Goal: Information Seeking & Learning: Find specific fact

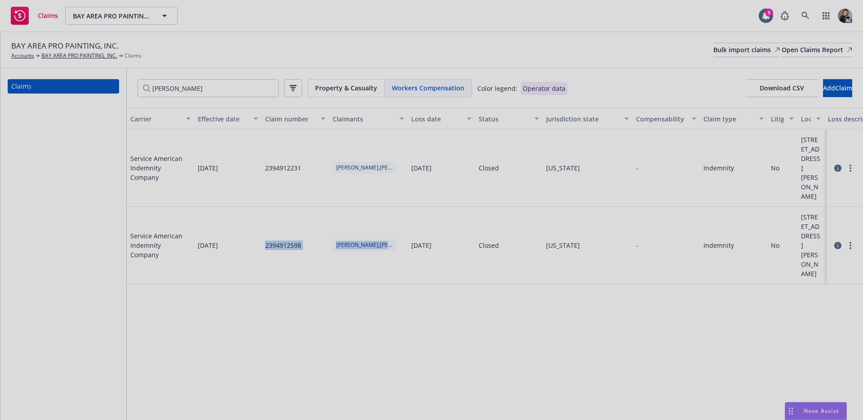
scroll to position [0, 36]
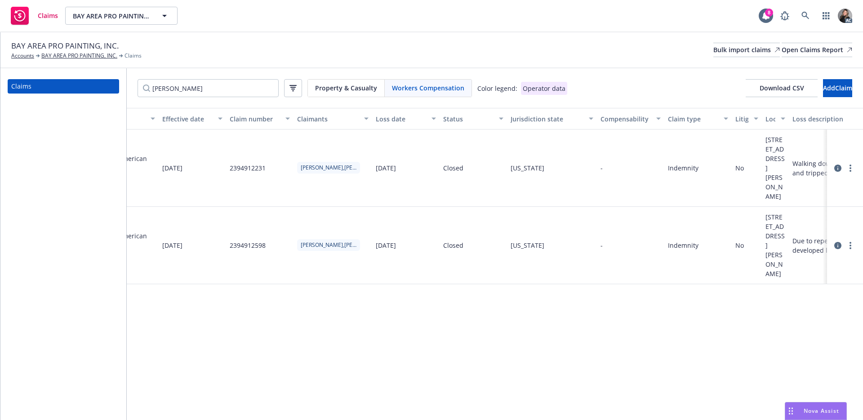
click at [476, 334] on div "Carrier Effective date Claim number Claimants Loss date Status Jurisdiction sta…" at bounding box center [495, 264] width 736 height 312
click at [267, 87] on input "[PERSON_NAME]" at bounding box center [208, 88] width 141 height 18
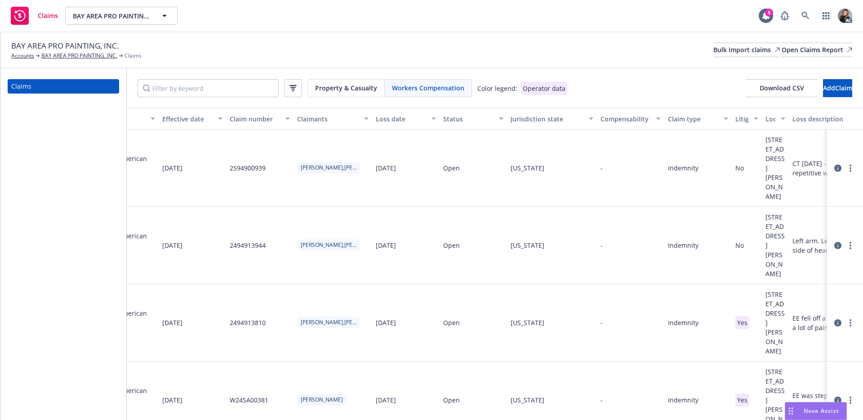
click at [305, 37] on div "BAY AREA PRO PAINTING, INC. Accounts BAY AREA PRO PAINTING, INC. Claims Bulk im…" at bounding box center [431, 50] width 862 height 36
